Goal: Use online tool/utility: Use online tool/utility

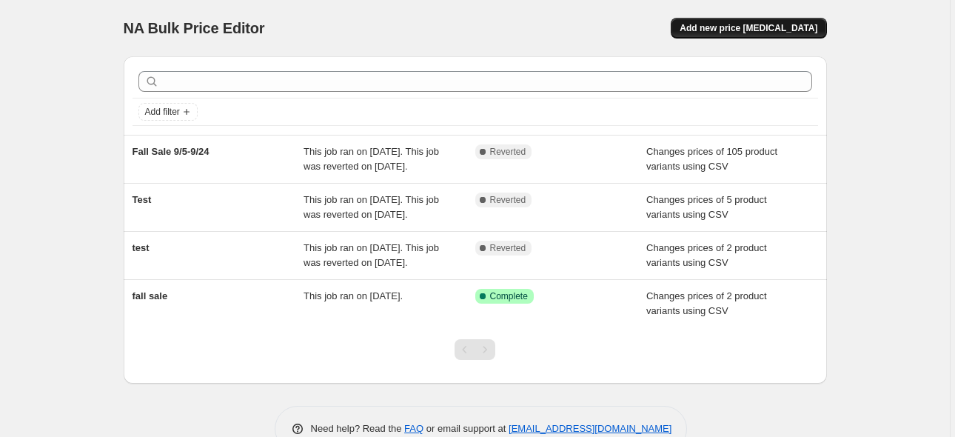
click at [746, 23] on span "Add new price [MEDICAL_DATA]" at bounding box center [749, 28] width 138 height 12
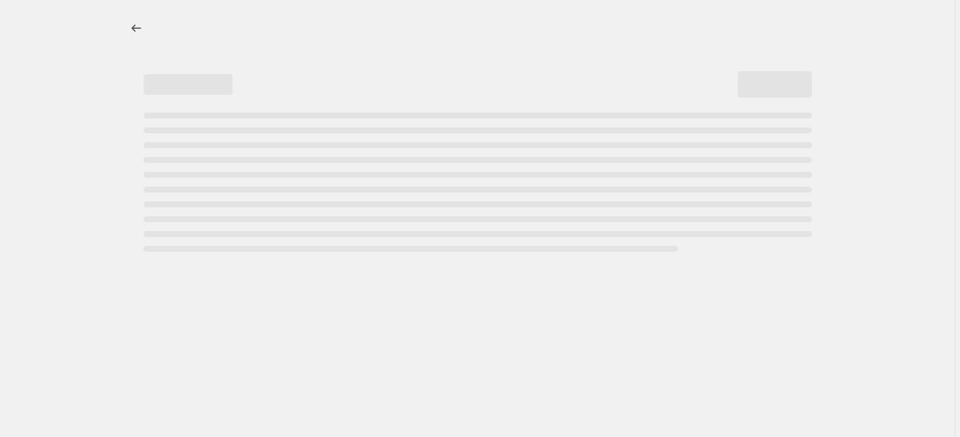
select select "percentage"
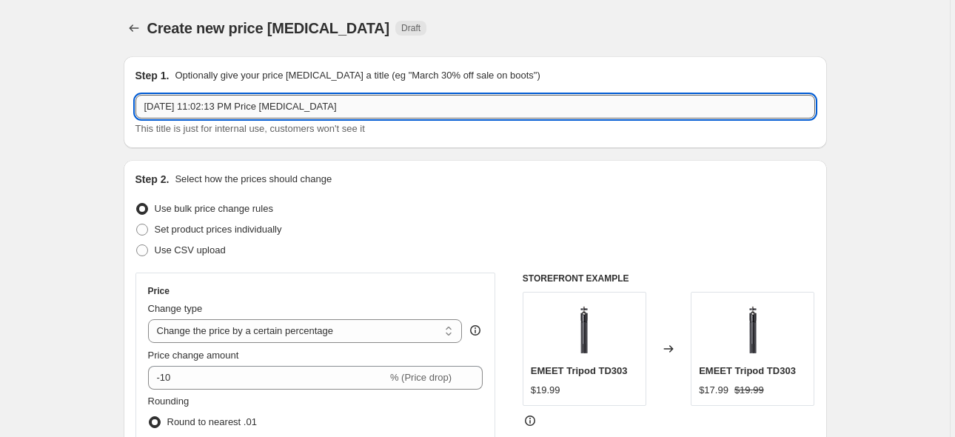
click at [349, 102] on input "[DATE] 11:02:13 PM Price [MEDICAL_DATA]" at bounding box center [476, 107] width 680 height 24
drag, startPoint x: 347, startPoint y: 103, endPoint x: 136, endPoint y: 113, distance: 211.3
click at [136, 113] on div "Step 1. Optionally give your price [MEDICAL_DATA] a title (eg "March 30% off sa…" at bounding box center [476, 102] width 704 height 92
click at [392, 108] on input "text" at bounding box center [476, 107] width 680 height 24
paste input "[DATE] Sale: [DATE]–[DATE]"
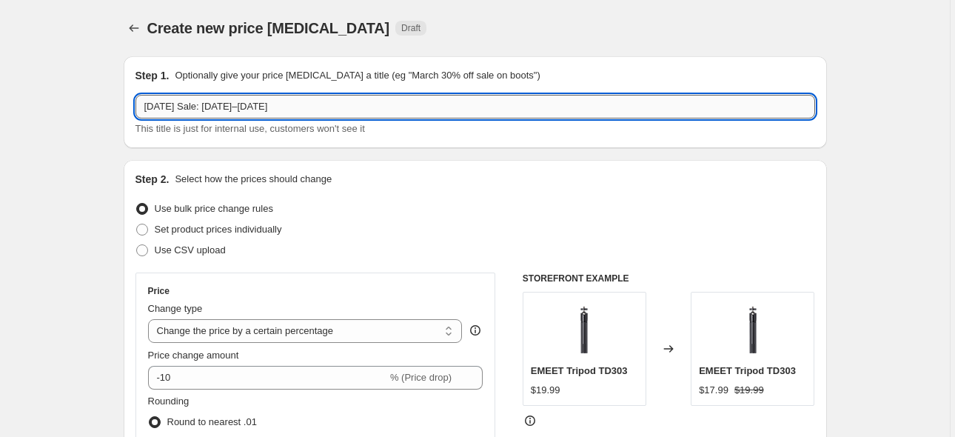
drag, startPoint x: 255, startPoint y: 110, endPoint x: 230, endPoint y: 110, distance: 24.4
click at [230, 110] on input "[DATE] Sale: [DATE]–[DATE]" at bounding box center [476, 107] width 680 height 24
drag, startPoint x: 260, startPoint y: 107, endPoint x: 273, endPoint y: 108, distance: 12.6
click at [273, 108] on input "[DATE] Sale: [DATE]–[DATE]" at bounding box center [476, 107] width 680 height 24
click at [267, 107] on input "[DATE] Sale: [DATE]–[DATE]" at bounding box center [476, 107] width 680 height 24
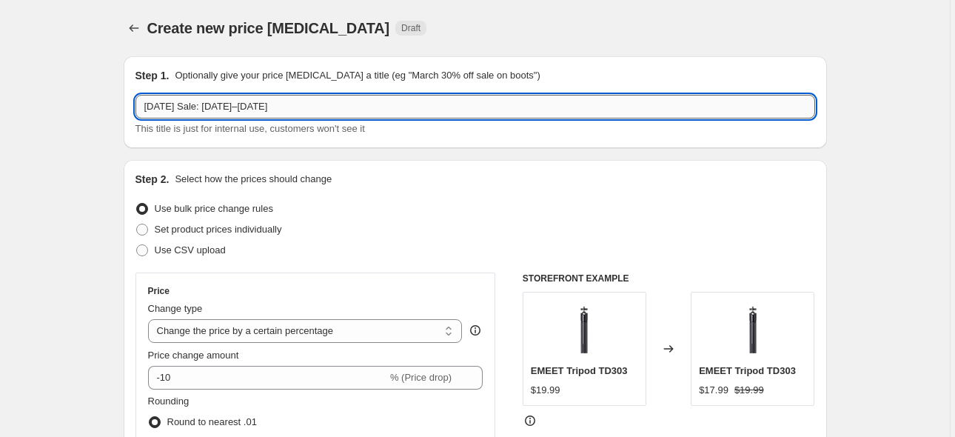
drag, startPoint x: 267, startPoint y: 107, endPoint x: 291, endPoint y: 107, distance: 24.4
click at [291, 107] on input "[DATE] Sale: [DATE]–[DATE]" at bounding box center [476, 107] width 680 height 24
drag, startPoint x: 295, startPoint y: 109, endPoint x: 268, endPoint y: 106, distance: 26.8
click at [268, 106] on input "[DATE] Sale: [DATE]–[DATE]" at bounding box center [476, 107] width 680 height 24
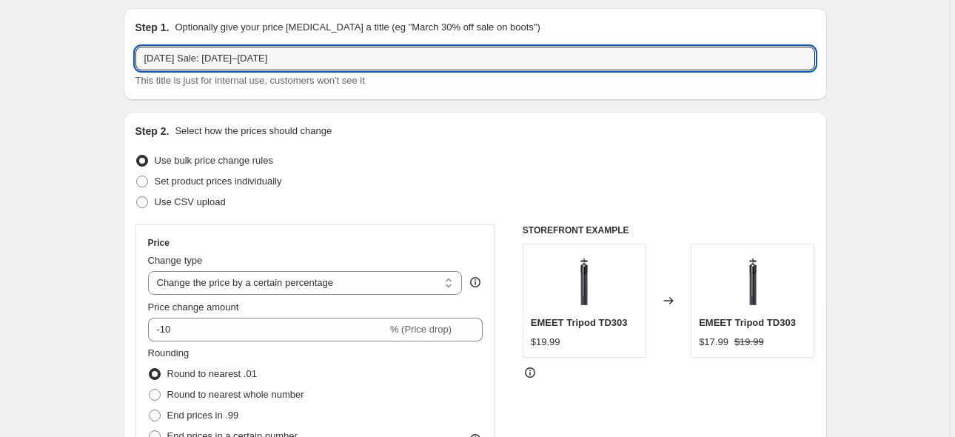
scroll to position [74, 0]
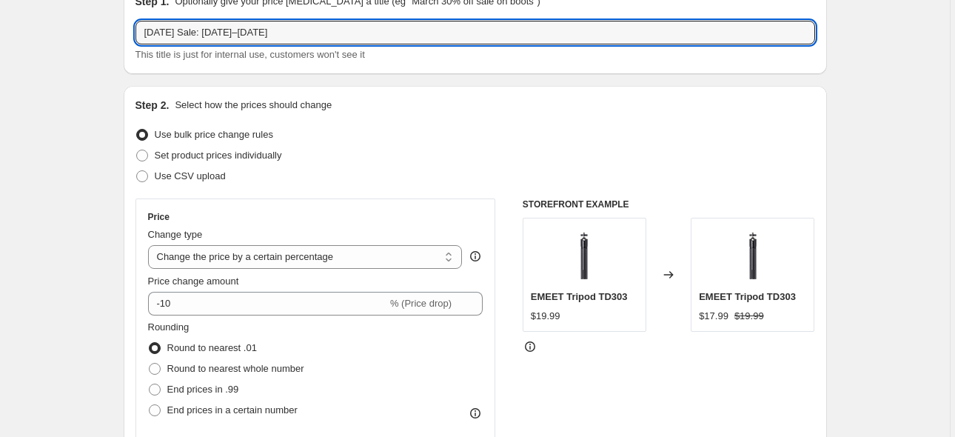
type input "[DATE] Sale: [DATE]–[DATE]"
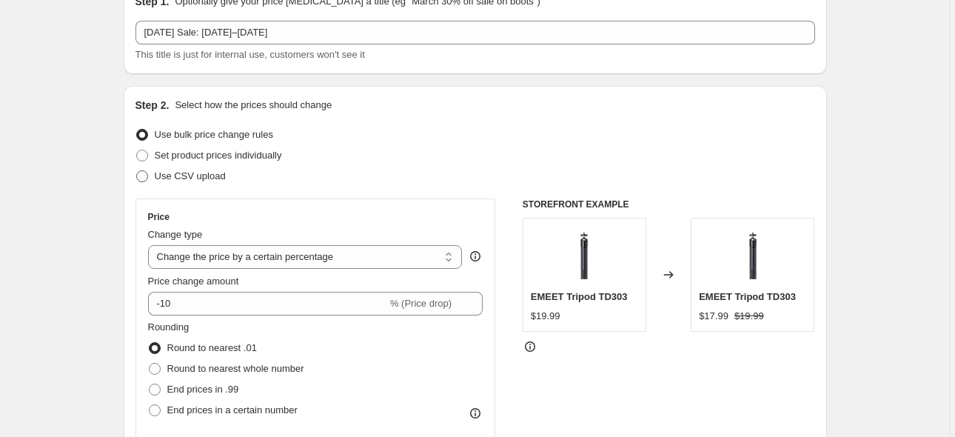
click at [206, 176] on span "Use CSV upload" at bounding box center [190, 175] width 71 height 11
click at [137, 171] on input "Use CSV upload" at bounding box center [136, 170] width 1 height 1
radio input "true"
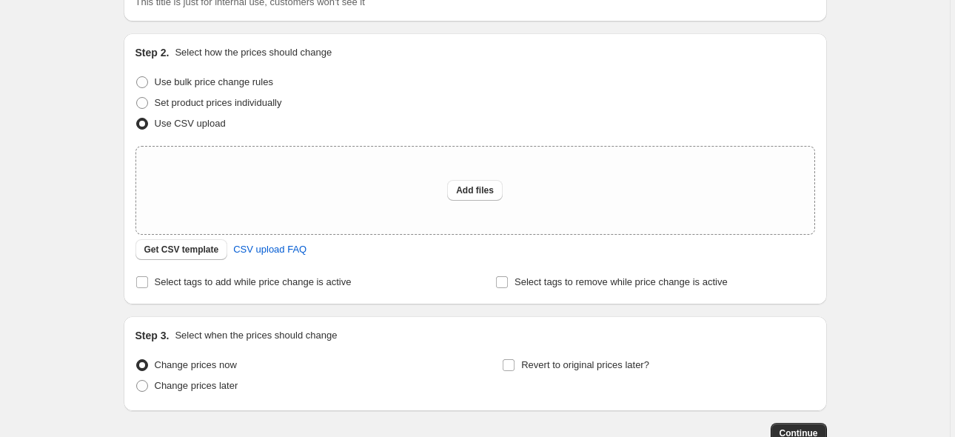
scroll to position [222, 0]
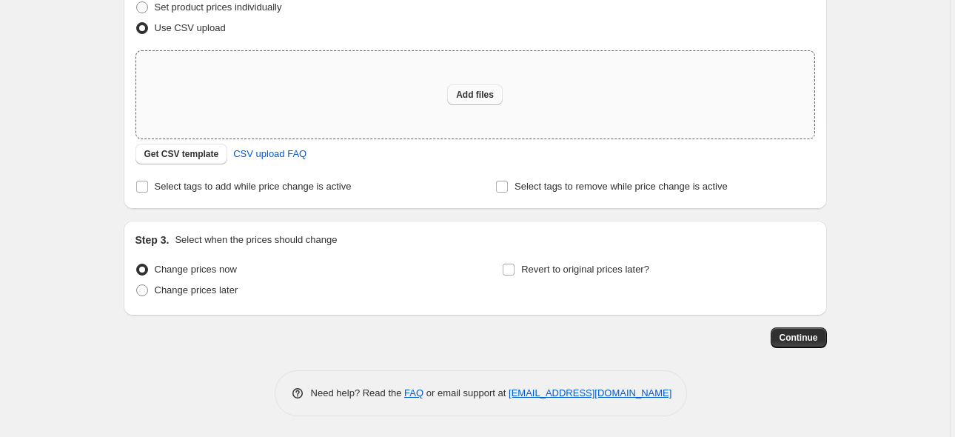
click at [467, 99] on span "Add files" at bounding box center [475, 95] width 38 height 12
click at [207, 156] on span "Get CSV template" at bounding box center [181, 154] width 75 height 12
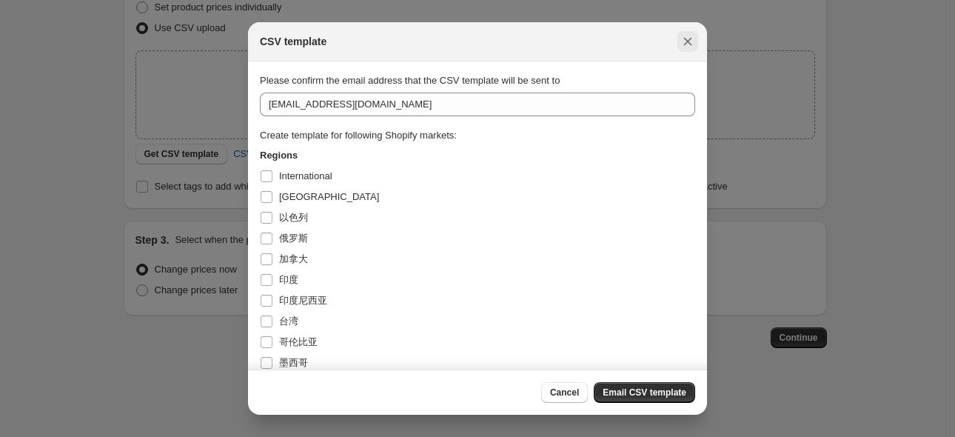
click at [687, 42] on icon "Close" at bounding box center [688, 41] width 15 height 15
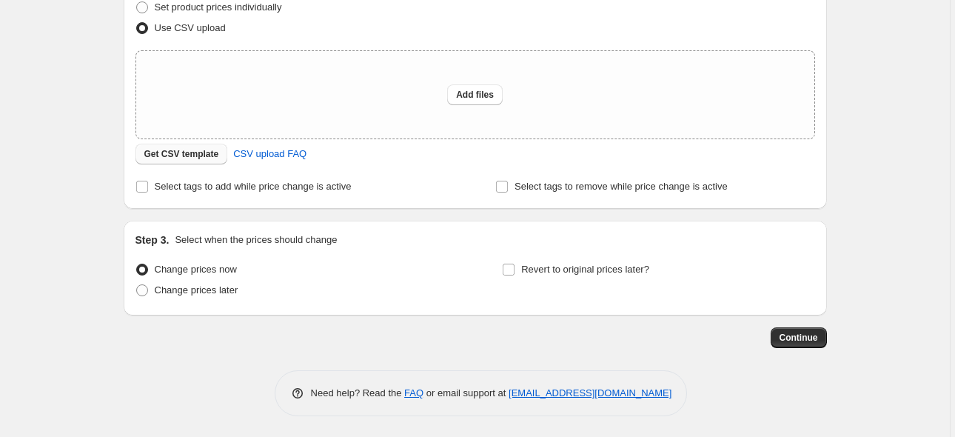
click at [196, 148] on button "Get CSV template" at bounding box center [182, 154] width 93 height 21
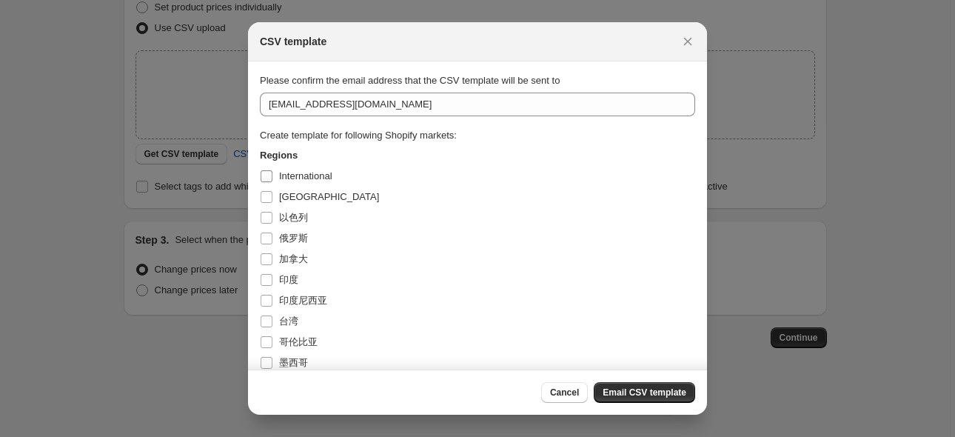
click at [313, 174] on span "International" at bounding box center [305, 175] width 53 height 11
click at [273, 174] on input "International" at bounding box center [267, 176] width 12 height 12
checkbox input "true"
click at [317, 196] on span "[GEOGRAPHIC_DATA]" at bounding box center [329, 196] width 100 height 11
click at [273, 196] on input "[GEOGRAPHIC_DATA]" at bounding box center [267, 197] width 12 height 12
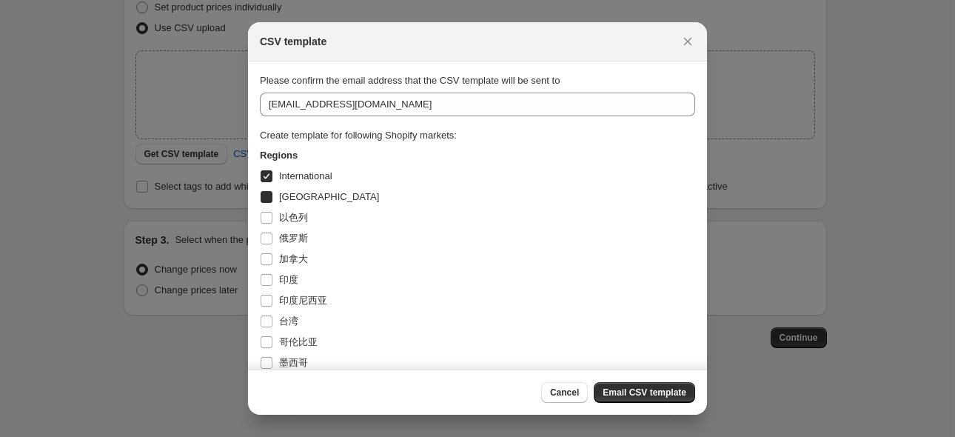
checkbox input "true"
click at [317, 176] on span "International" at bounding box center [305, 175] width 53 height 11
click at [273, 176] on input "International" at bounding box center [267, 176] width 12 height 12
click at [305, 176] on span "International" at bounding box center [305, 175] width 53 height 11
click at [273, 176] on input "International" at bounding box center [267, 176] width 12 height 12
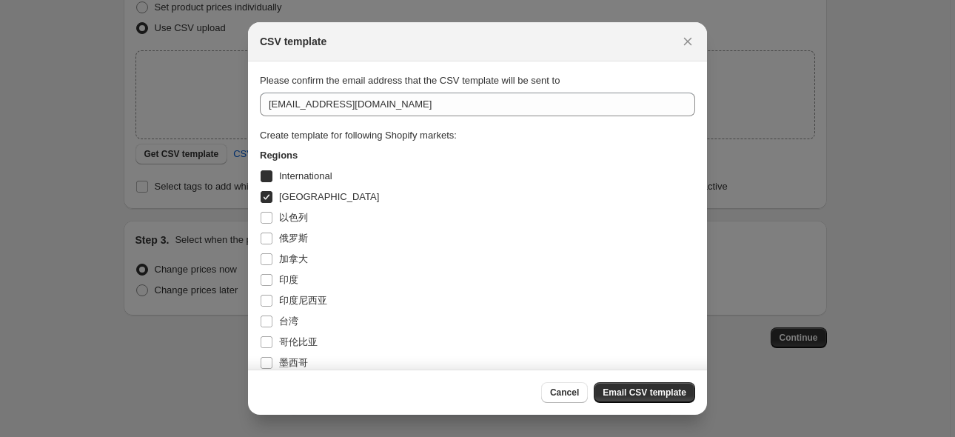
checkbox input "true"
click at [305, 199] on span "[GEOGRAPHIC_DATA]" at bounding box center [329, 196] width 100 height 11
click at [273, 199] on input "[GEOGRAPHIC_DATA]" at bounding box center [267, 197] width 12 height 12
click at [317, 193] on span "[GEOGRAPHIC_DATA]" at bounding box center [329, 196] width 100 height 11
click at [273, 193] on input "[GEOGRAPHIC_DATA]" at bounding box center [267, 197] width 12 height 12
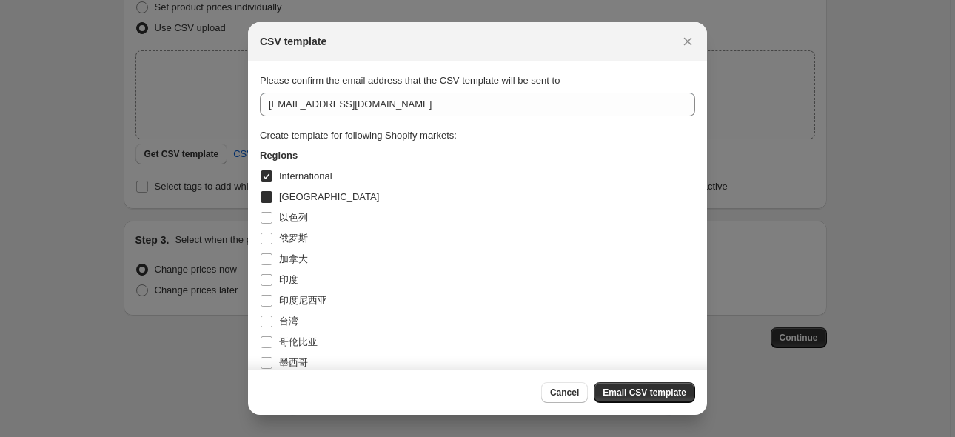
checkbox input "true"
click at [658, 401] on button "Email CSV template" at bounding box center [644, 392] width 101 height 21
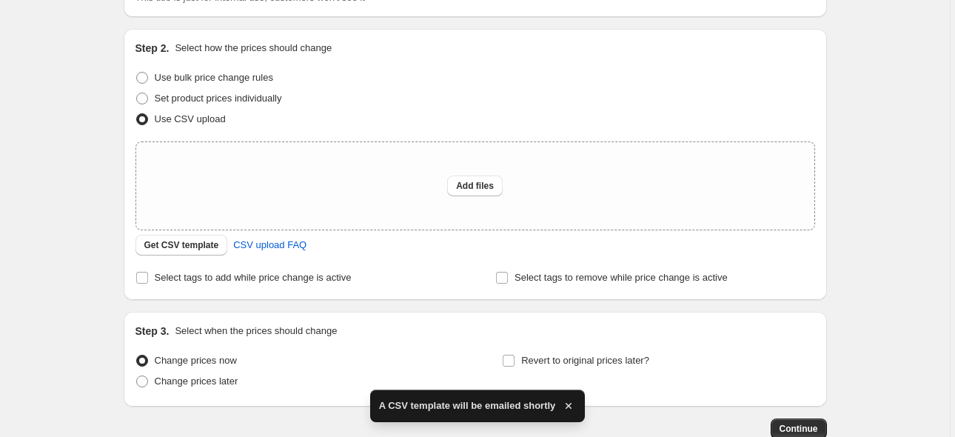
scroll to position [148, 0]
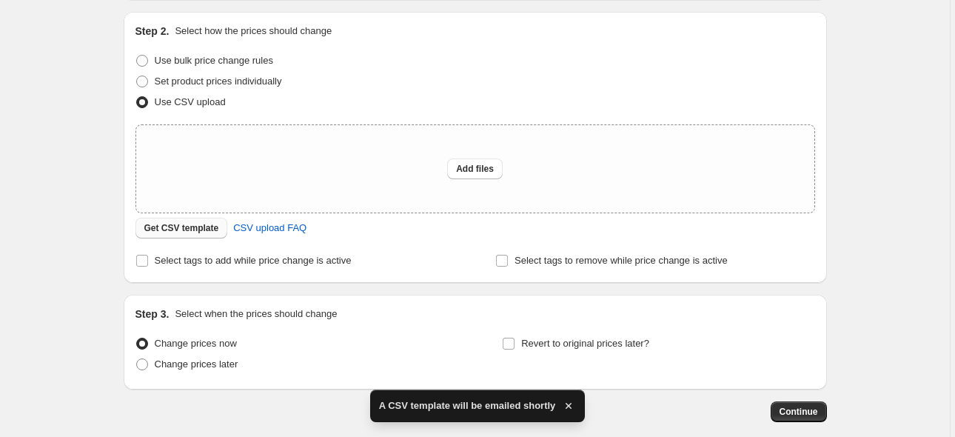
click at [183, 227] on span "Get CSV template" at bounding box center [181, 228] width 75 height 12
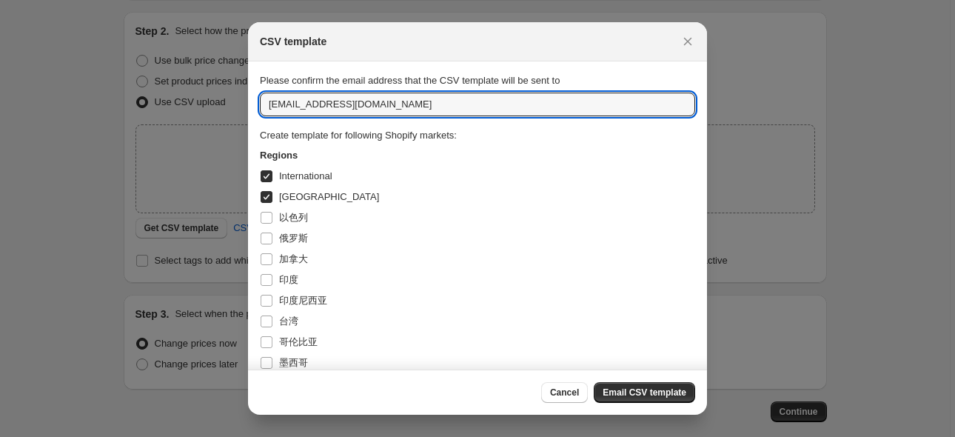
drag, startPoint x: 352, startPoint y: 105, endPoint x: 250, endPoint y: 106, distance: 102.9
click at [250, 106] on section "Please confirm the email address that the CSV template will be sent to [EMAIL_A…" at bounding box center [477, 390] width 459 height 658
click at [424, 98] on input ":r2b:" at bounding box center [477, 105] width 435 height 24
paste input "[DOMAIN_NAME][EMAIL_ADDRESS][DOMAIN_NAME]"
type input "[DOMAIN_NAME][EMAIL_ADDRESS][DOMAIN_NAME]"
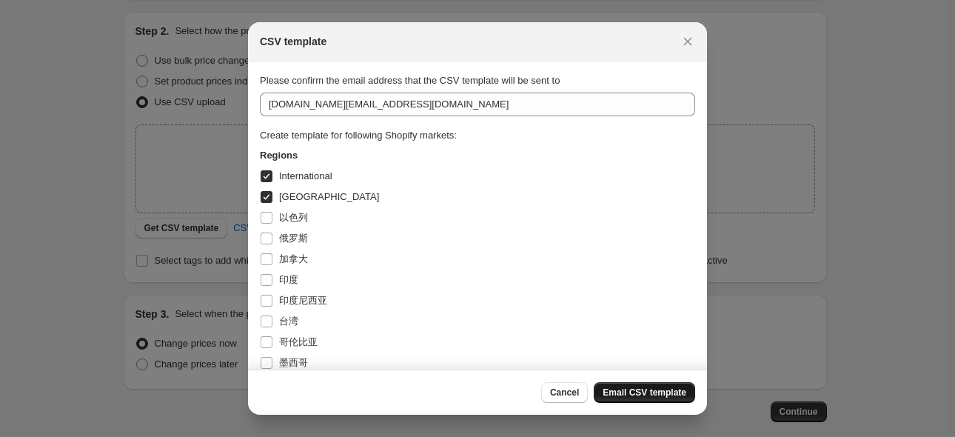
click at [635, 392] on span "Email CSV template" at bounding box center [645, 393] width 84 height 12
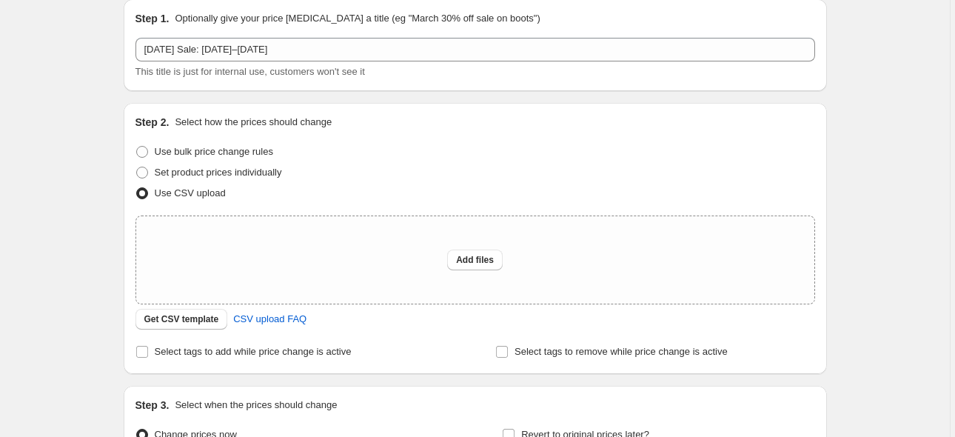
scroll to position [74, 0]
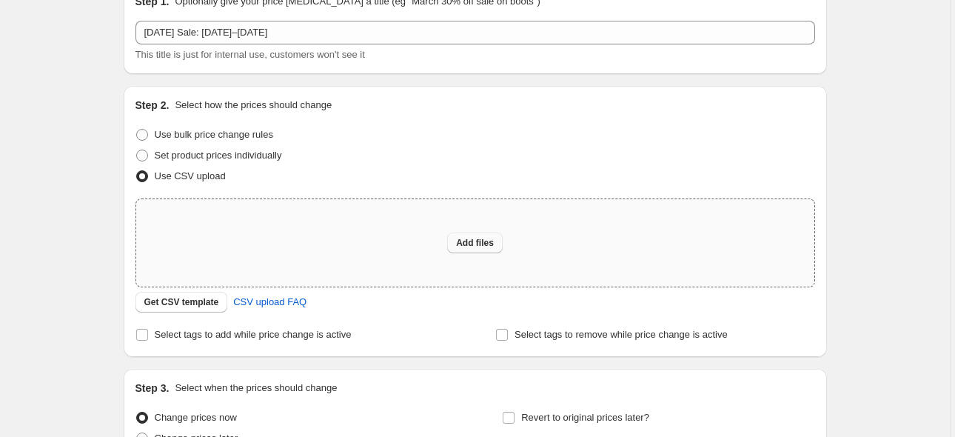
click at [475, 245] on span "Add files" at bounding box center [475, 243] width 38 height 12
type input "C:\fakepath\秋季促销.csv"
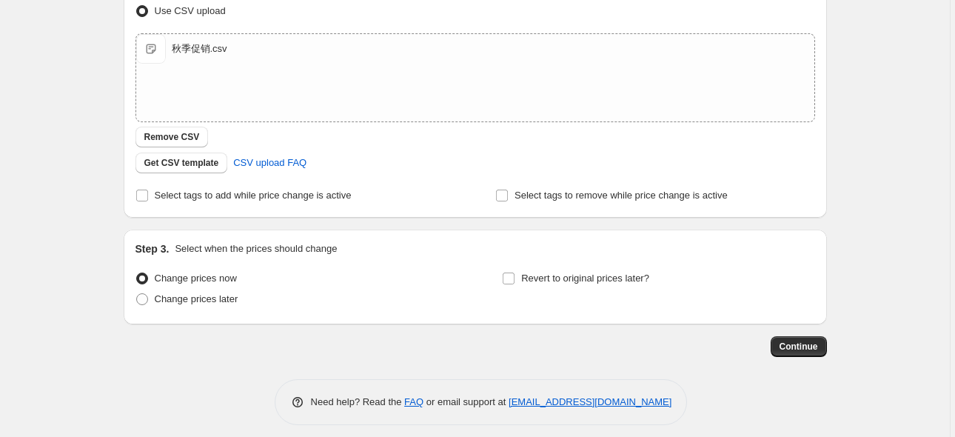
scroll to position [249, 0]
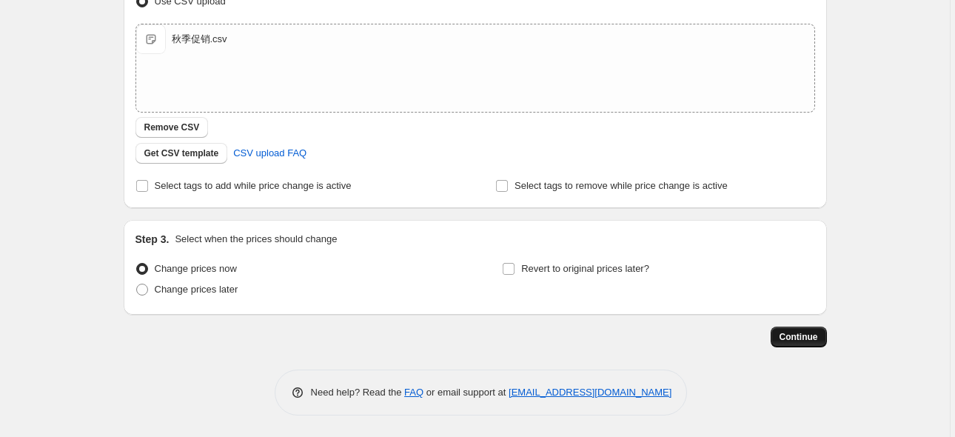
click at [798, 337] on span "Continue" at bounding box center [799, 337] width 39 height 12
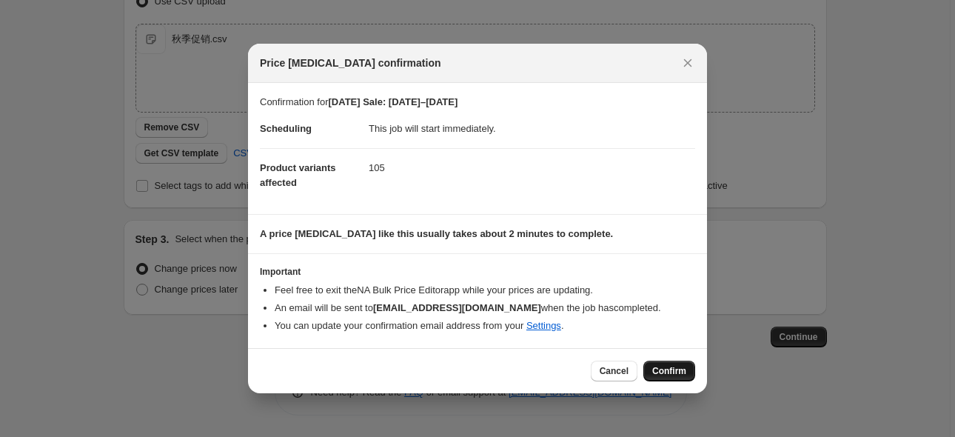
click at [661, 372] on span "Confirm" at bounding box center [669, 371] width 34 height 12
